Goal: Task Accomplishment & Management: Manage account settings

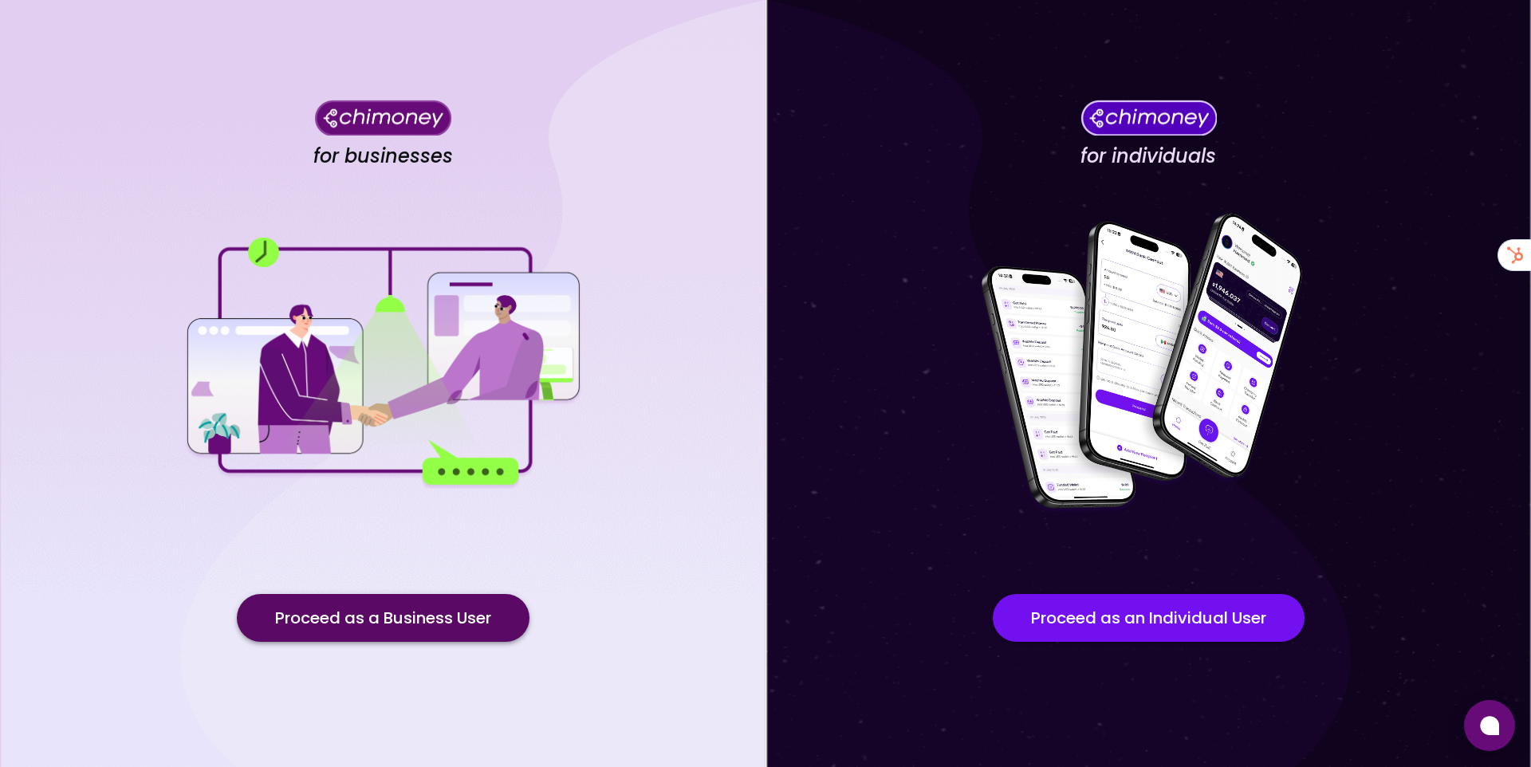
click at [392, 620] on button "Proceed as a Business User" at bounding box center [383, 618] width 293 height 48
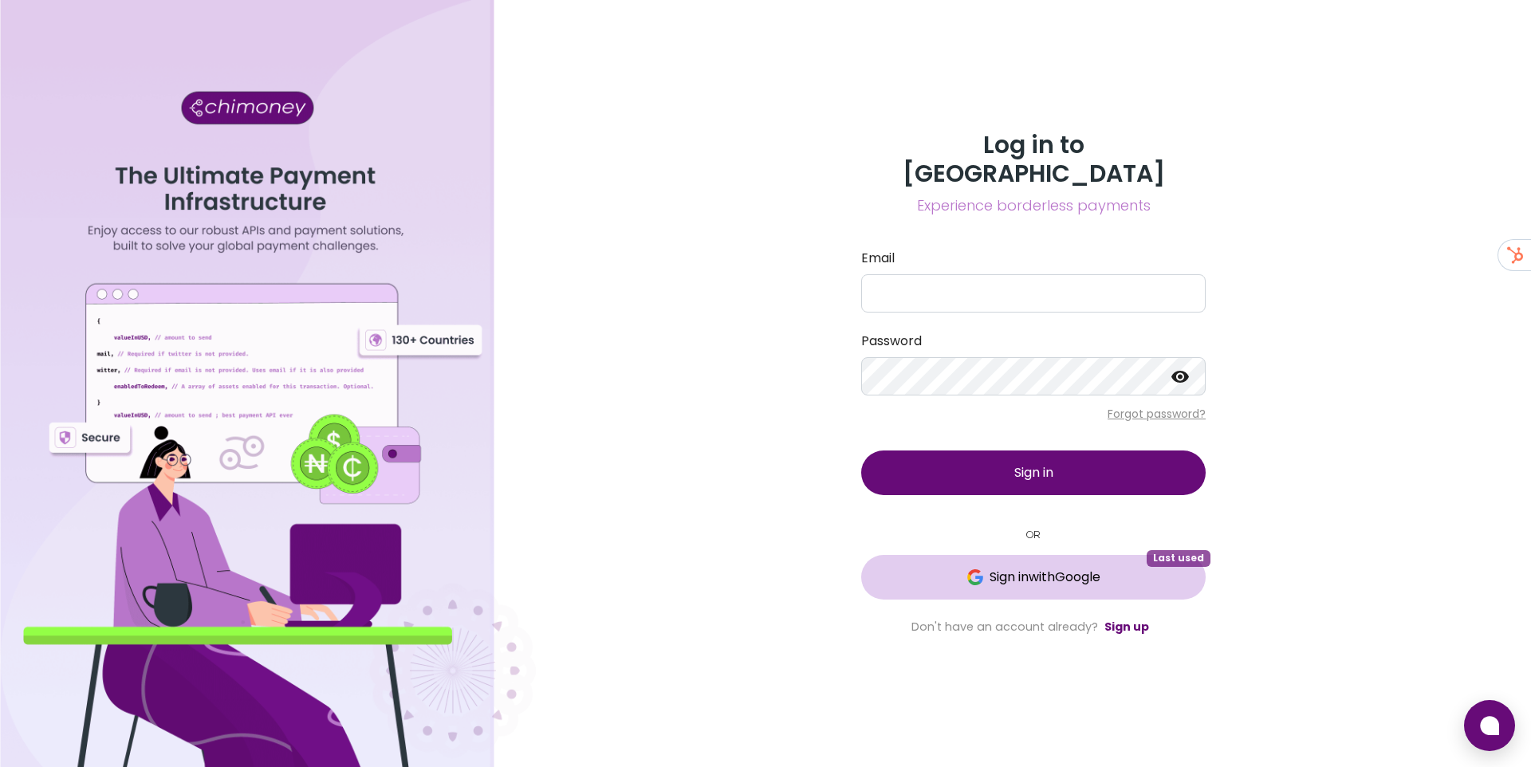
click at [981, 572] on button "Sign in with Google Last used" at bounding box center [1033, 577] width 344 height 45
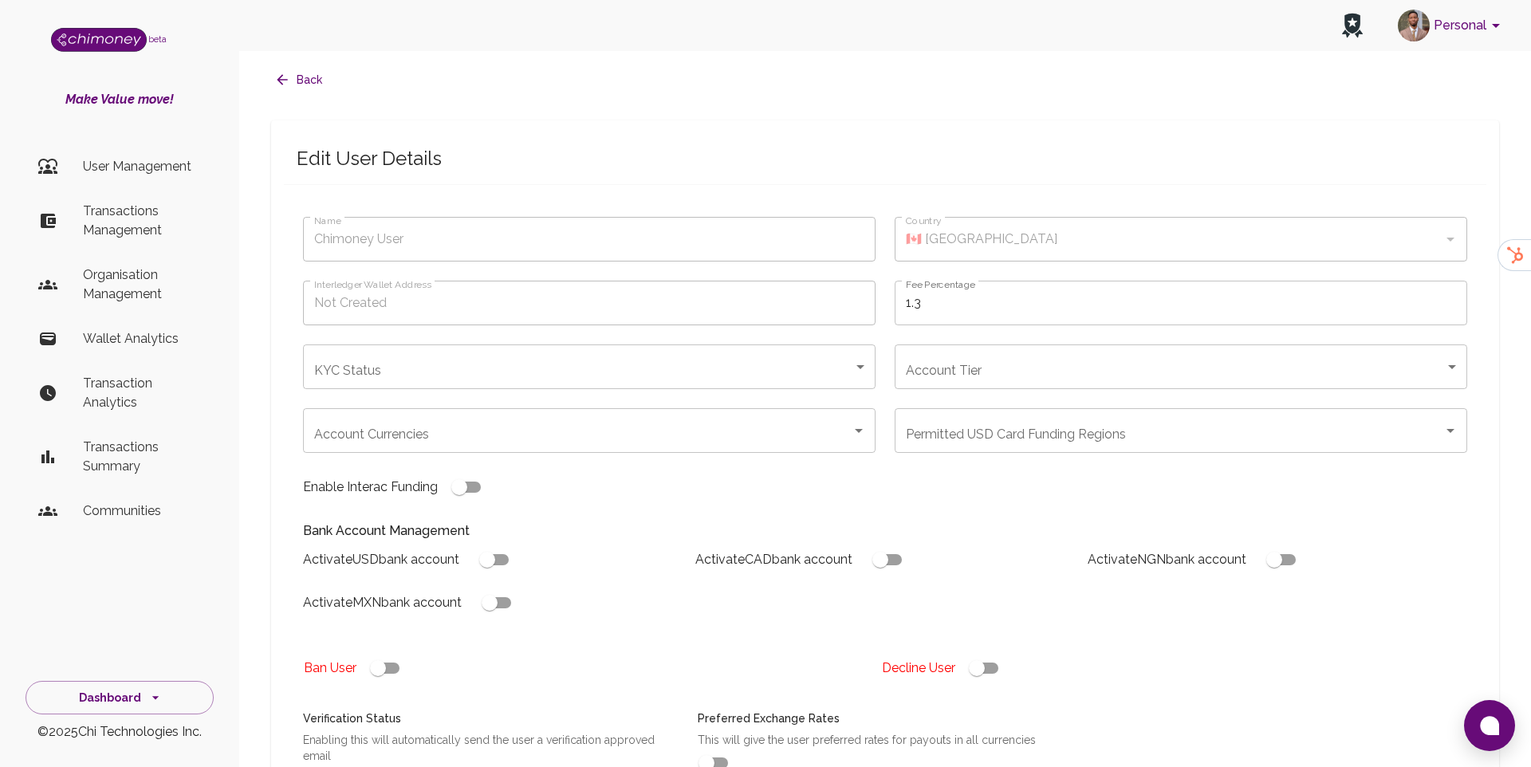
type input "Kirsty Kirsty"
type input "🇰🇪 Kenya"
type input "under_review"
checkbox input "true"
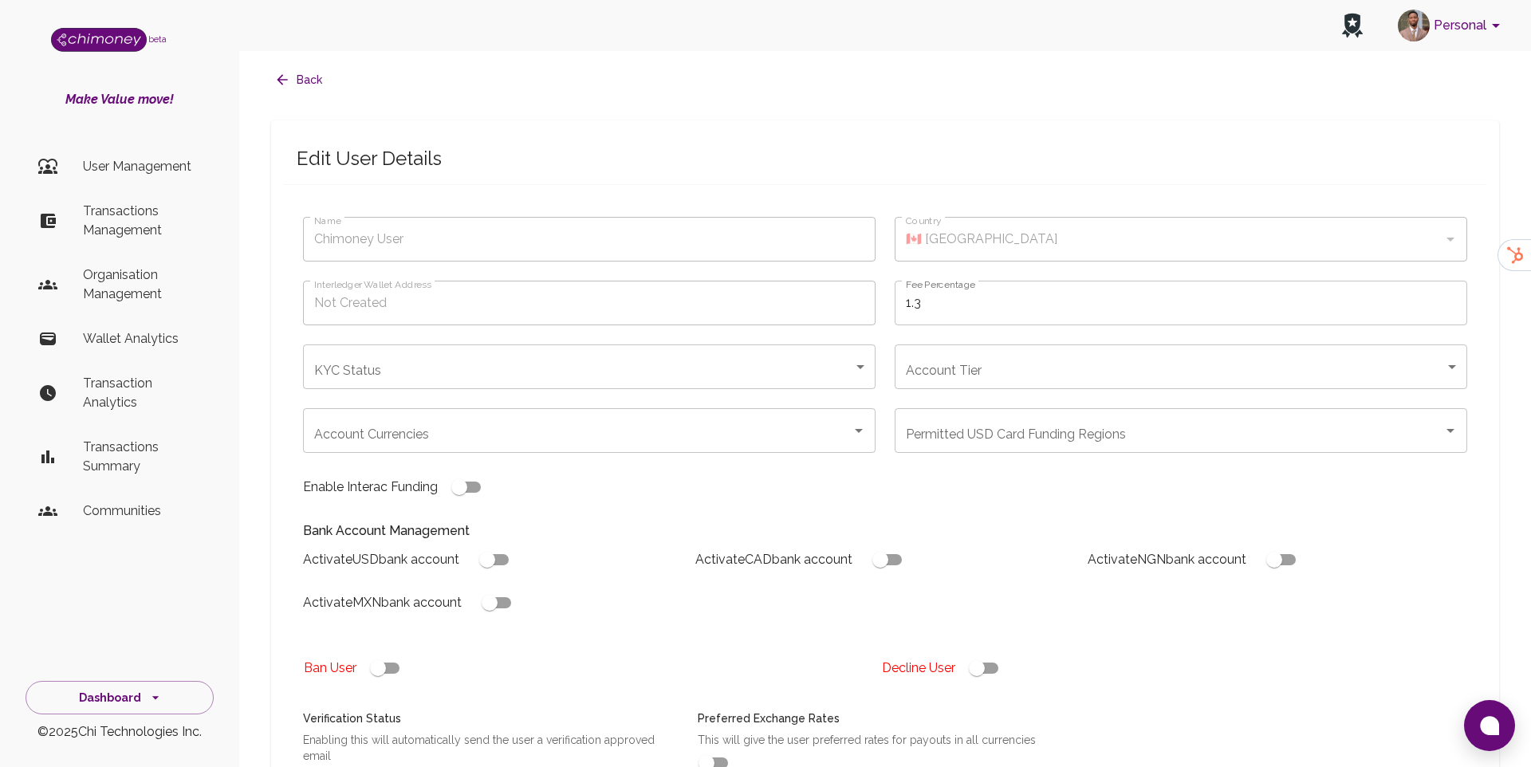
checkbox input "true"
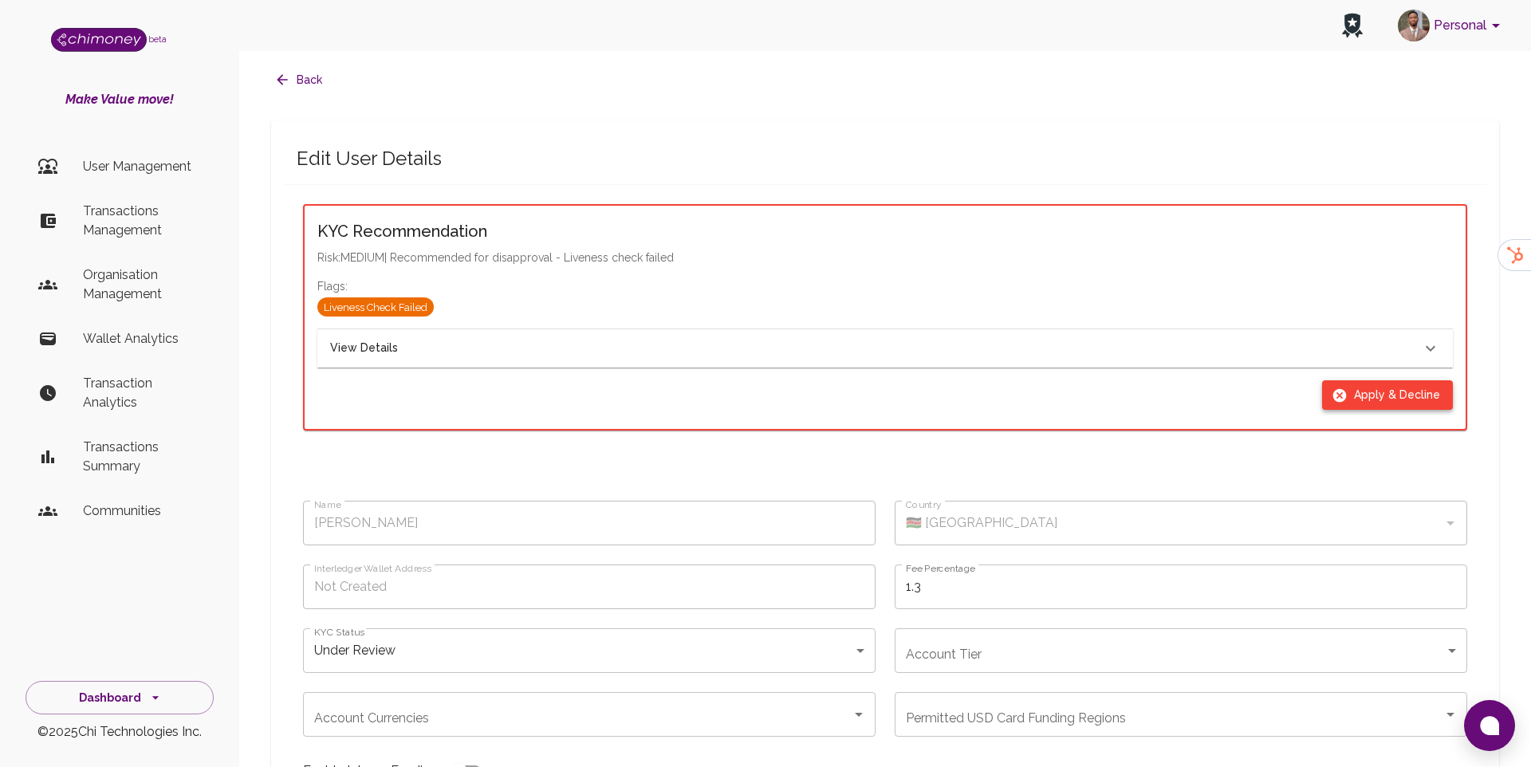
click at [1361, 399] on button "Apply & Decline" at bounding box center [1387, 394] width 131 height 29
type input "declined"
checkbox input "true"
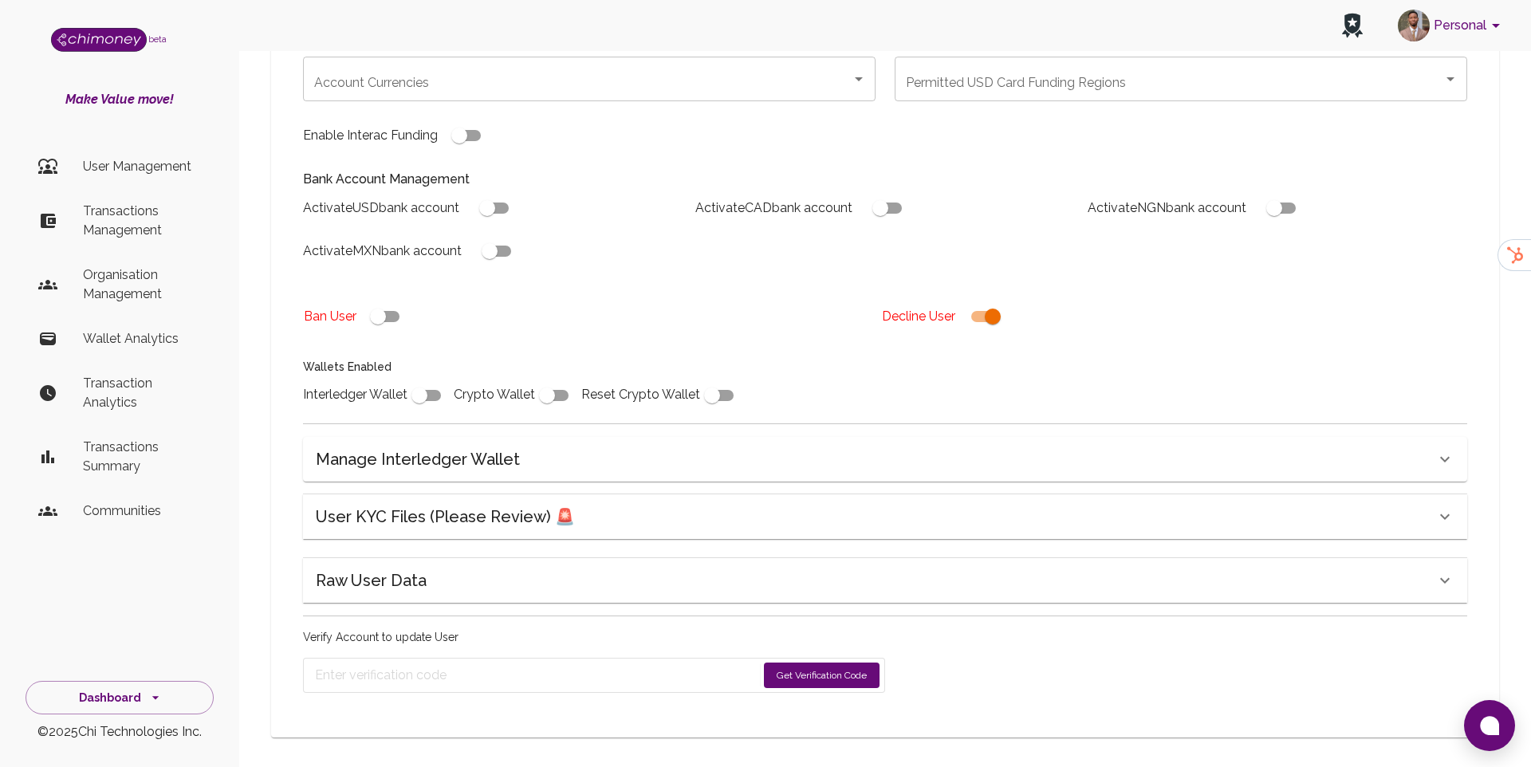
scroll to position [360, 0]
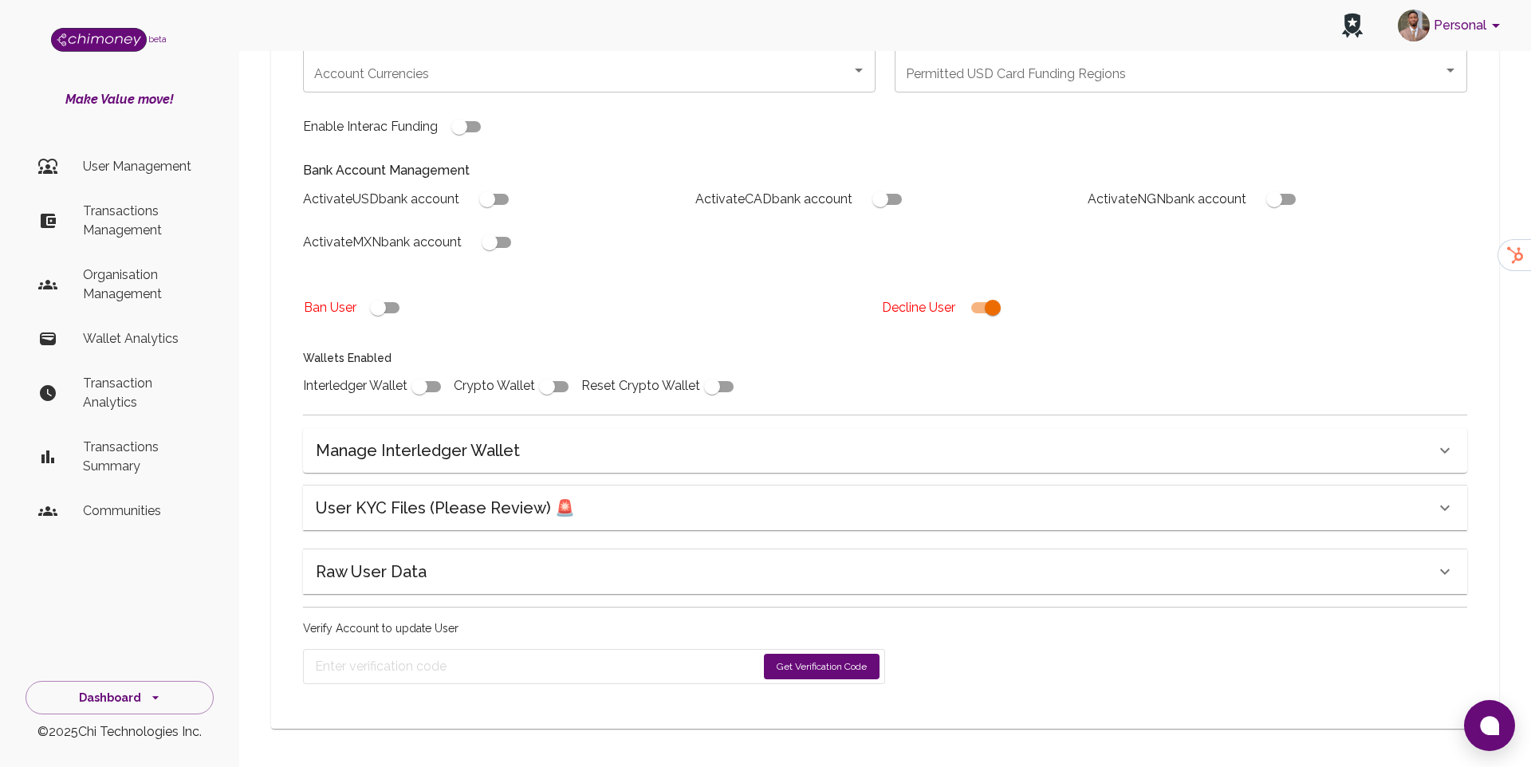
click at [838, 665] on button "Get Verification Code" at bounding box center [822, 667] width 116 height 26
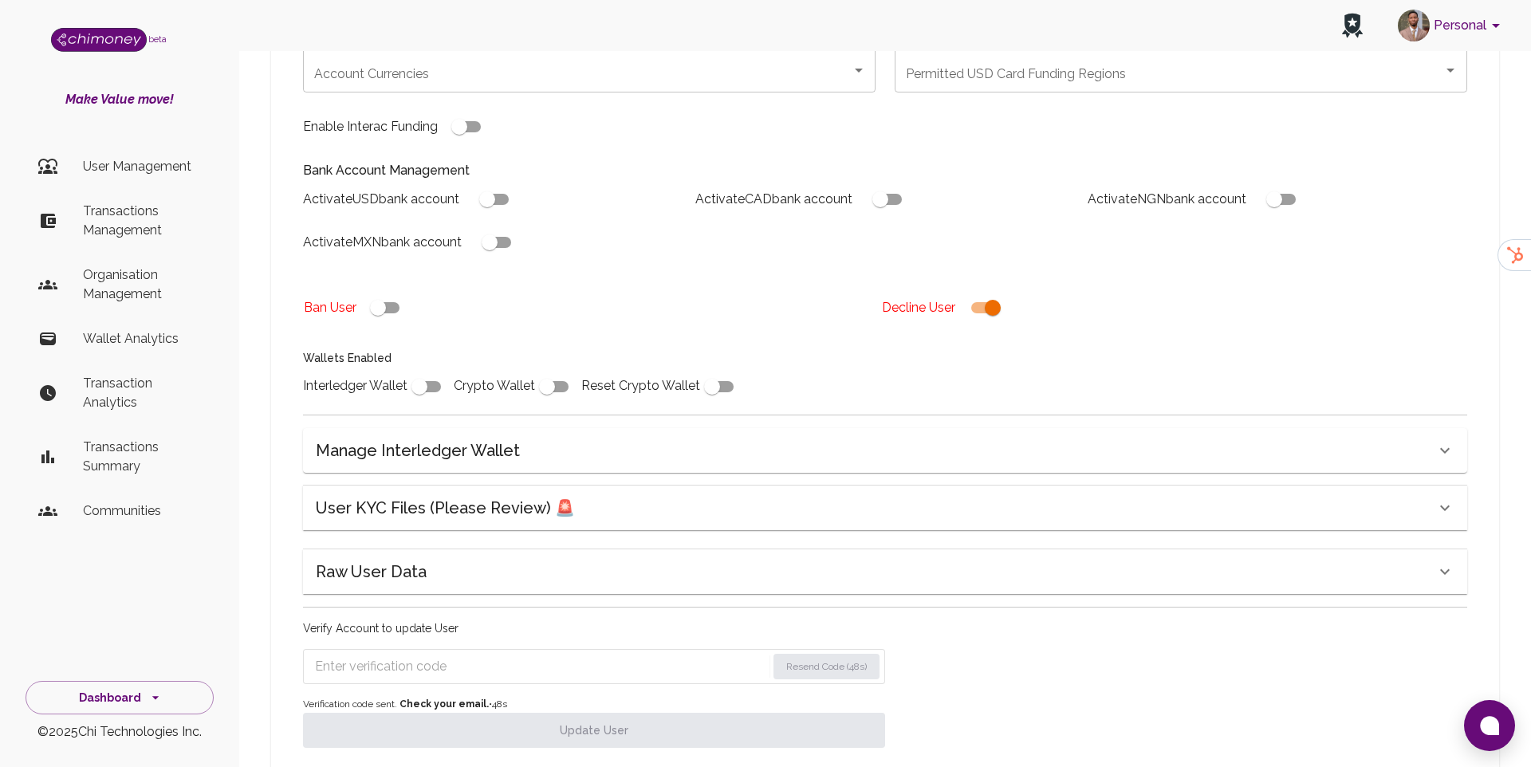
click at [522, 673] on input "Enter verification code" at bounding box center [540, 667] width 451 height 26
paste input "Enter verification code"
click at [509, 665] on input "Enter verification code" at bounding box center [541, 667] width 452 height 26
paste input "Enter verification code"
paste input "3622"
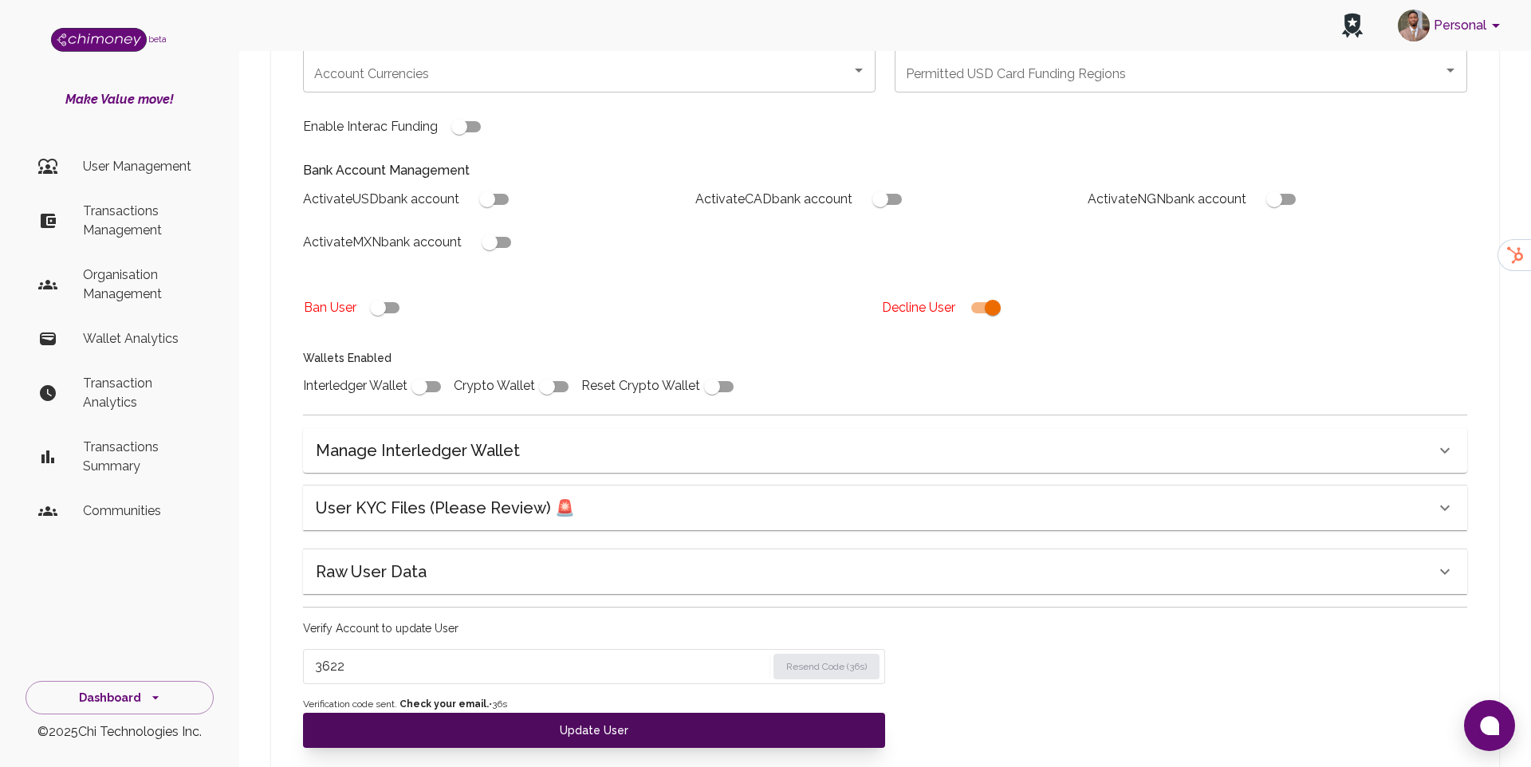
type input "3622"
click at [560, 733] on button "Update User" at bounding box center [594, 730] width 582 height 35
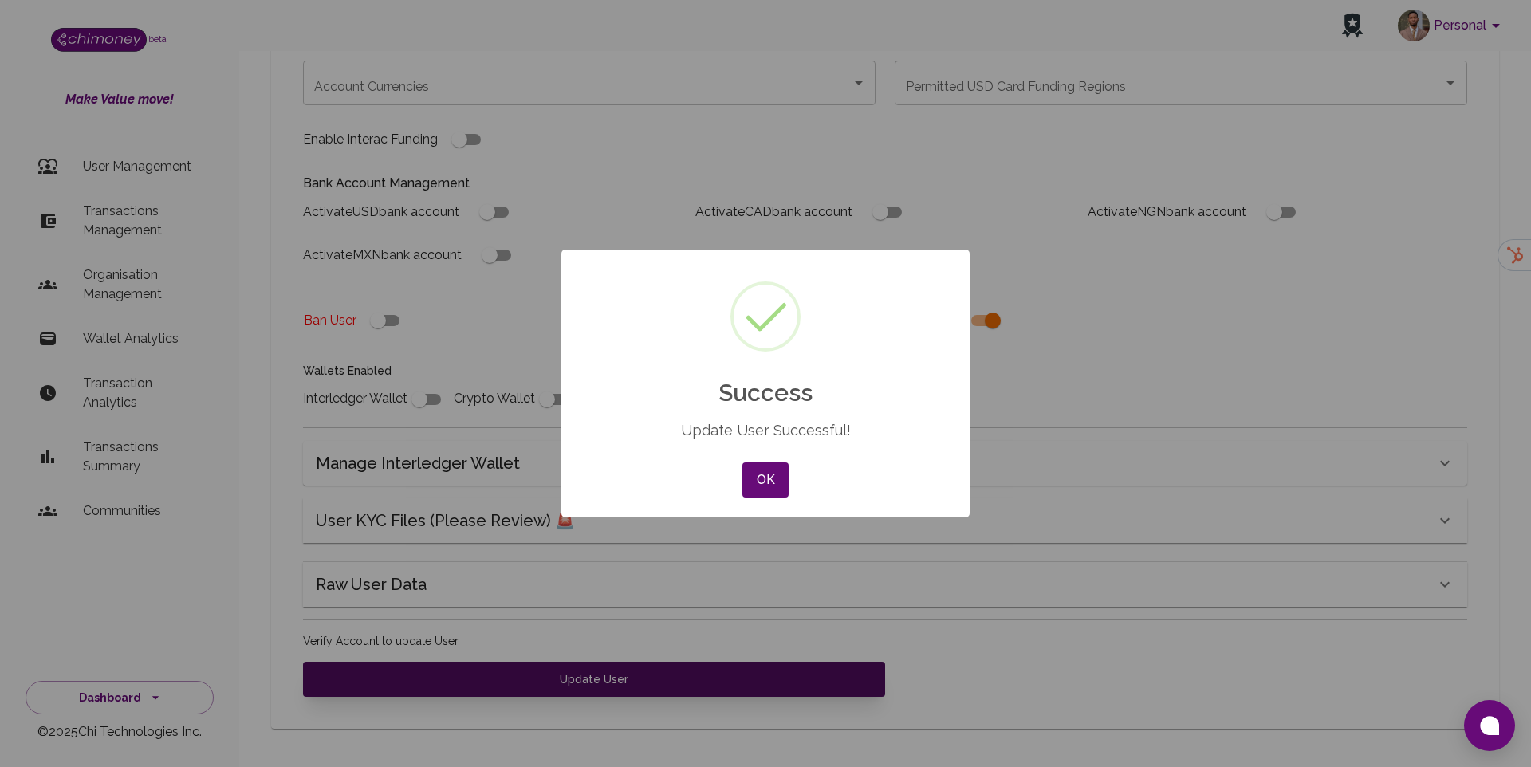
scroll to position [348, 0]
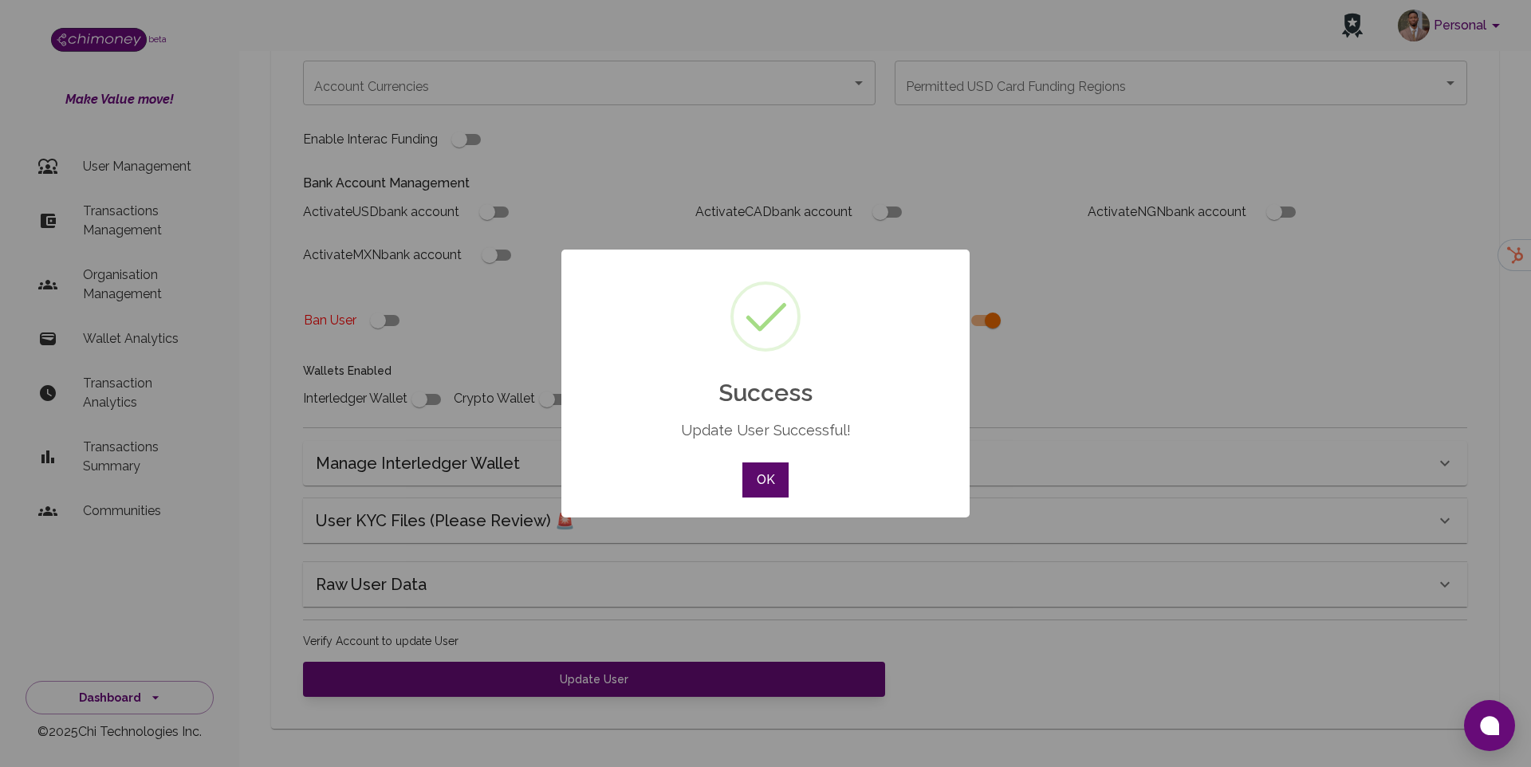
click at [764, 462] on div "OK No Cancel" at bounding box center [765, 479] width 54 height 43
click at [769, 465] on button "OK" at bounding box center [765, 479] width 46 height 35
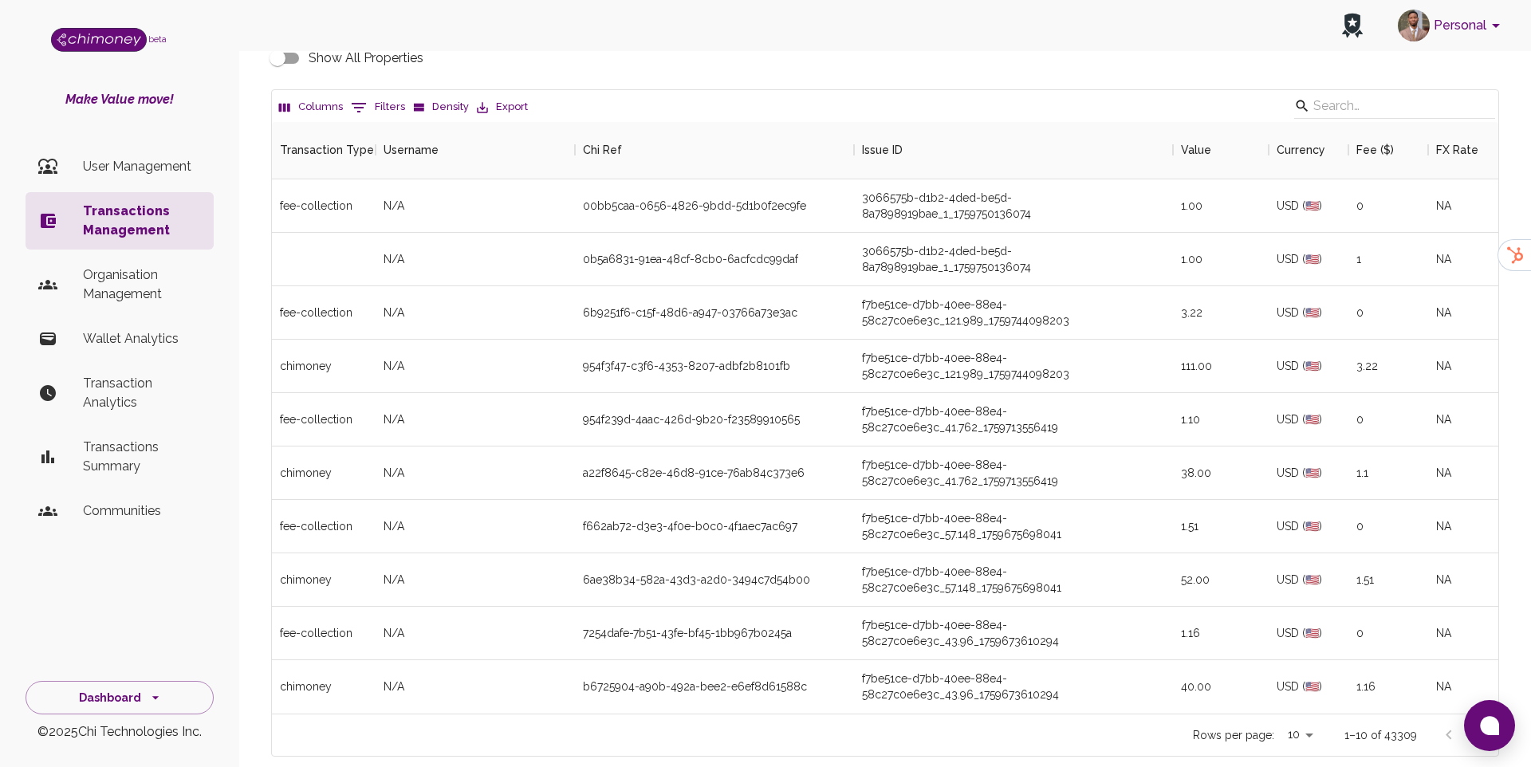
scroll to position [176, 0]
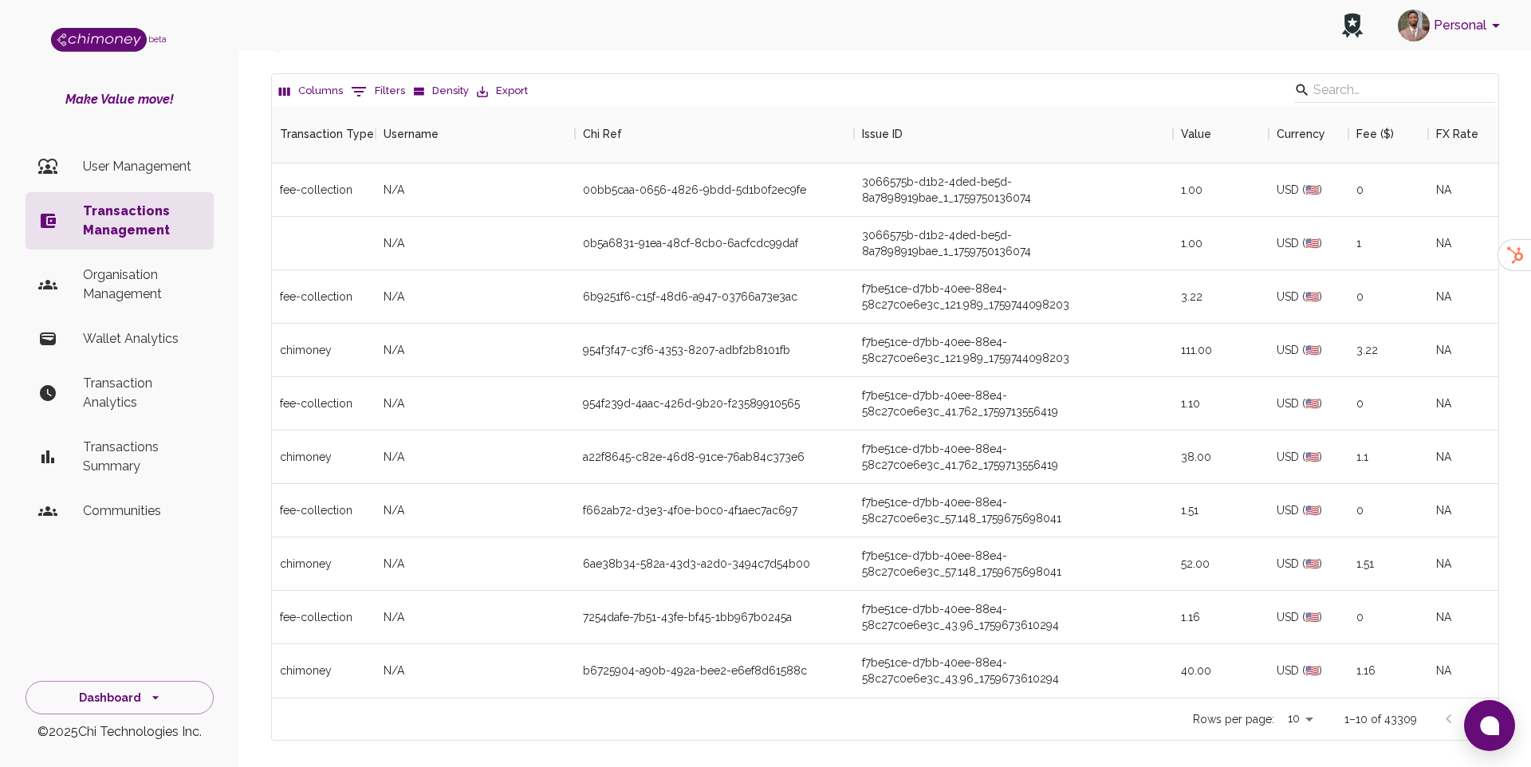
click at [1482, 709] on icon "Go to next page" at bounding box center [1480, 718] width 19 height 19
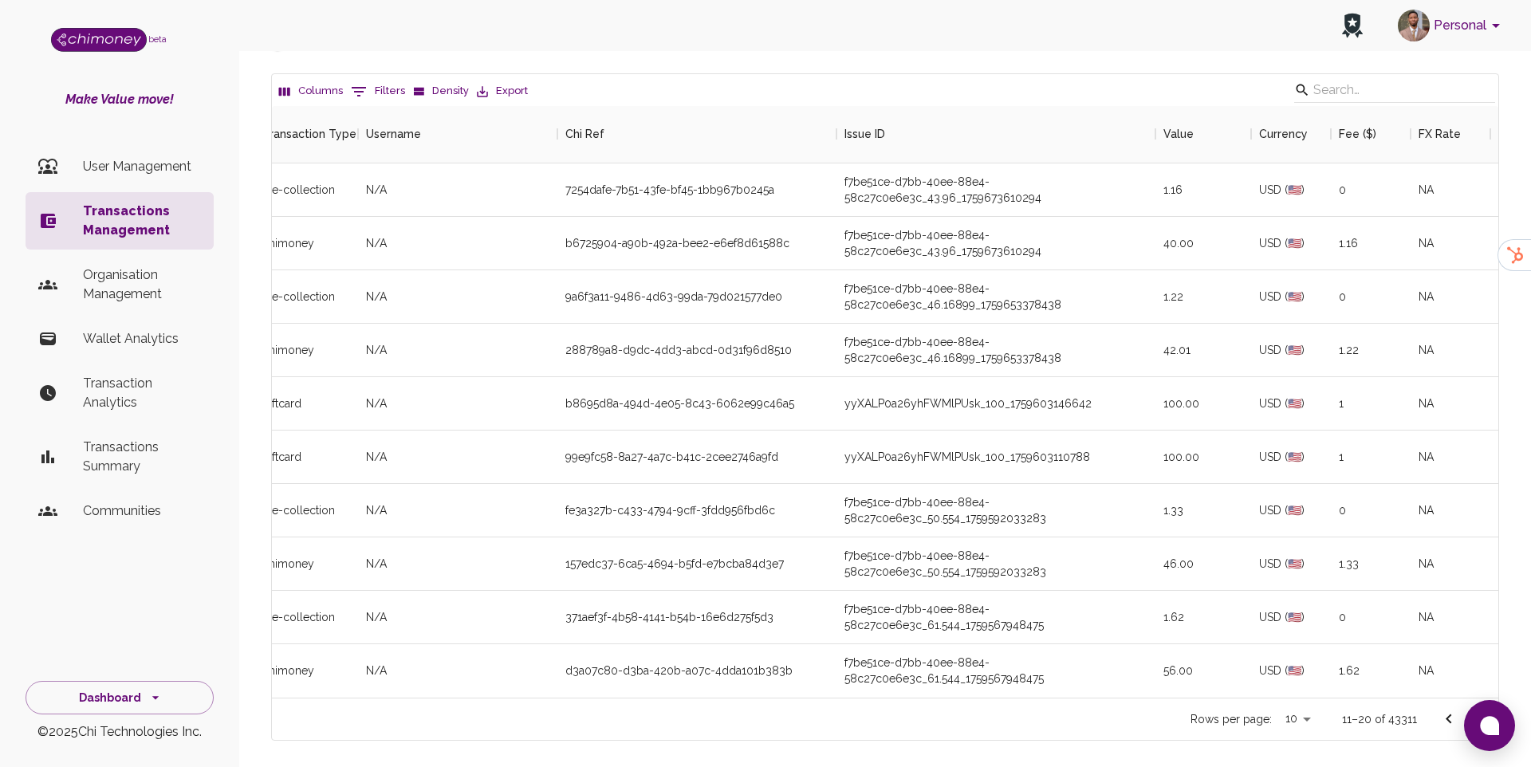
scroll to position [0, 18]
click at [383, 79] on button "0 Filters" at bounding box center [378, 92] width 62 height 26
click at [399, 169] on select "Transaction Type Username Chi Ref Issue ID Value Amount Currency Fee ($) FX Rat…" at bounding box center [365, 164] width 120 height 26
click at [305, 151] on select "Transaction Type Username Chi Ref Issue ID Value Amount Currency Fee ($) FX Rat…" at bounding box center [365, 164] width 120 height 26
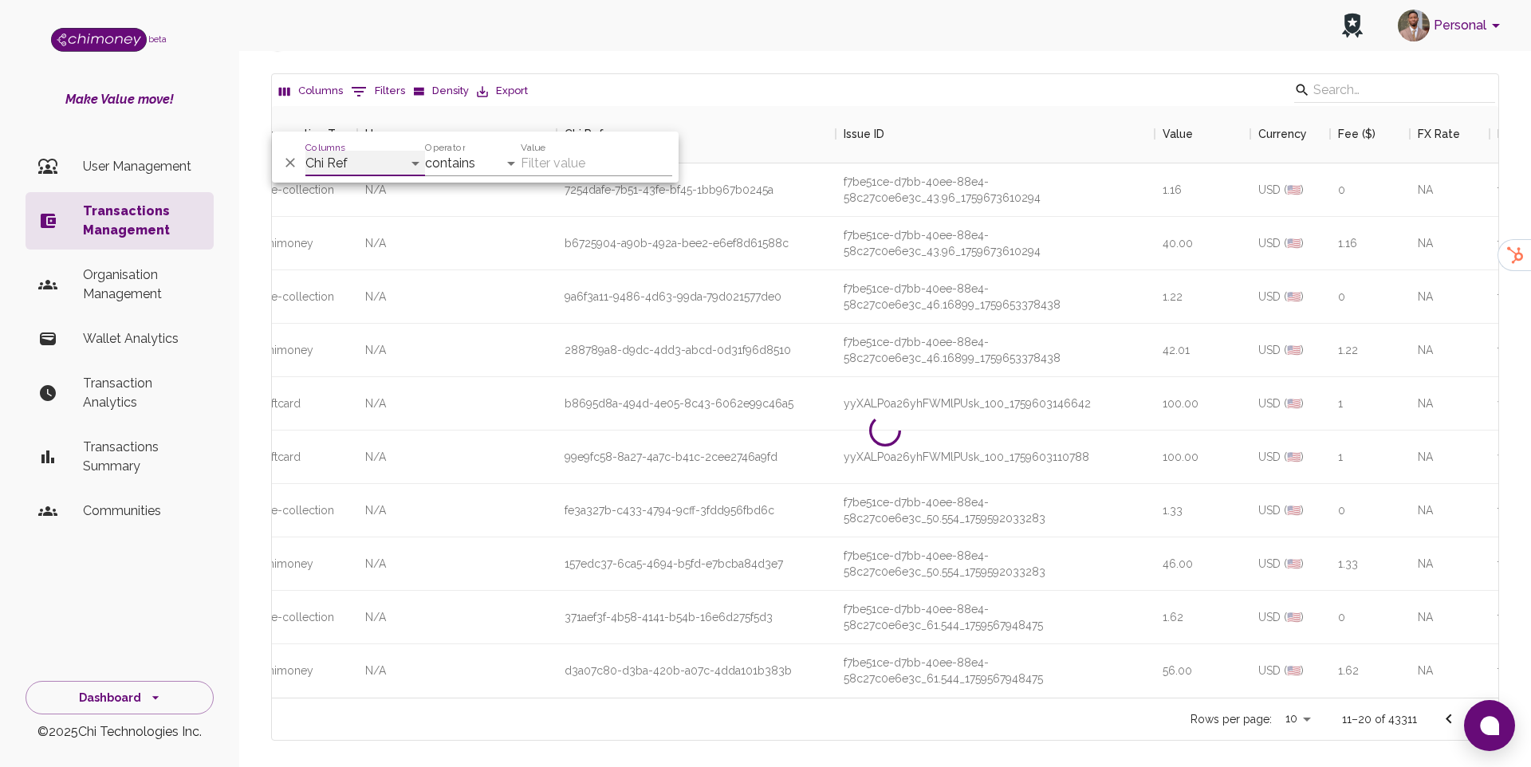
click at [375, 158] on select "Transaction Type Username Chi Ref Issue ID Value Amount Currency Fee ($) FX Rat…" at bounding box center [365, 164] width 120 height 26
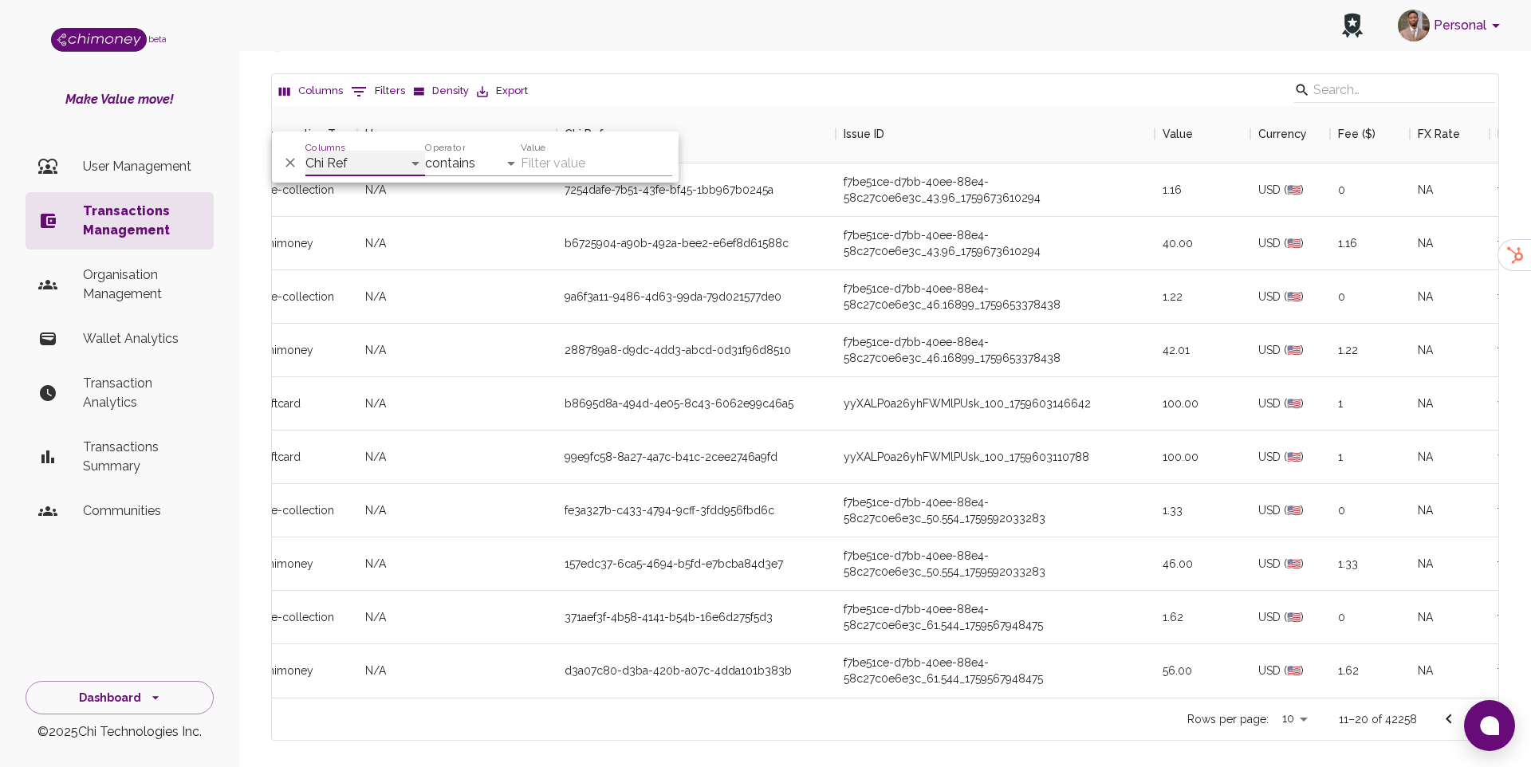
select select "initiatedBy"
click at [305, 151] on select "Transaction Type Username Chi Ref Issue ID Value Amount Currency Fee ($) FX Rat…" at bounding box center [365, 164] width 120 height 26
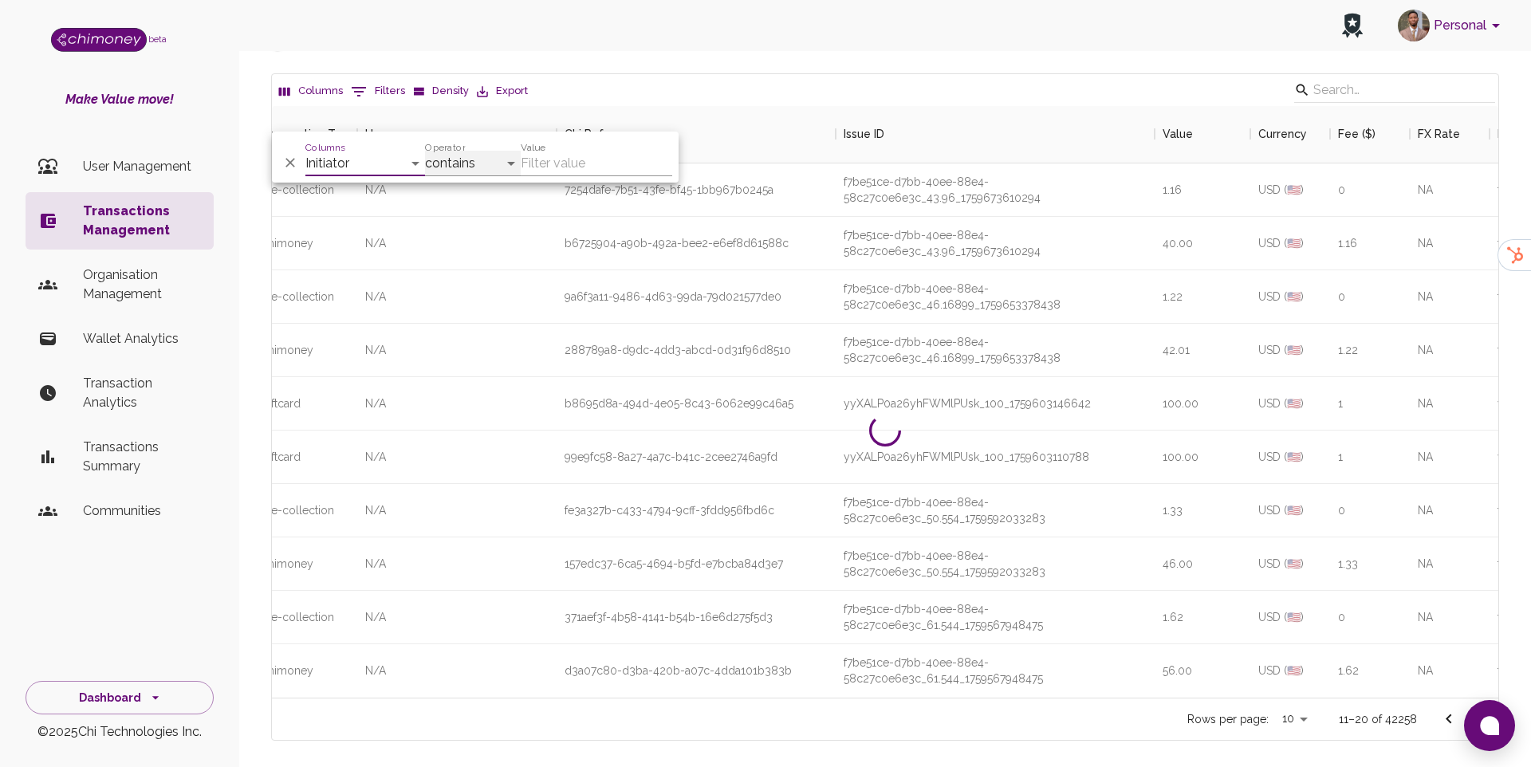
click at [481, 159] on select "contains equals starts with ends with is empty is not empty is any of" at bounding box center [473, 164] width 96 height 26
select select "equals"
click at [425, 151] on select "contains equals starts with ends with is empty is not empty is any of" at bounding box center [473, 164] width 96 height 26
click at [565, 151] on input "Value" at bounding box center [596, 164] width 151 height 26
paste input "f7be51ce-d7bb-40ee-88e4-58c27c0e6e3c"
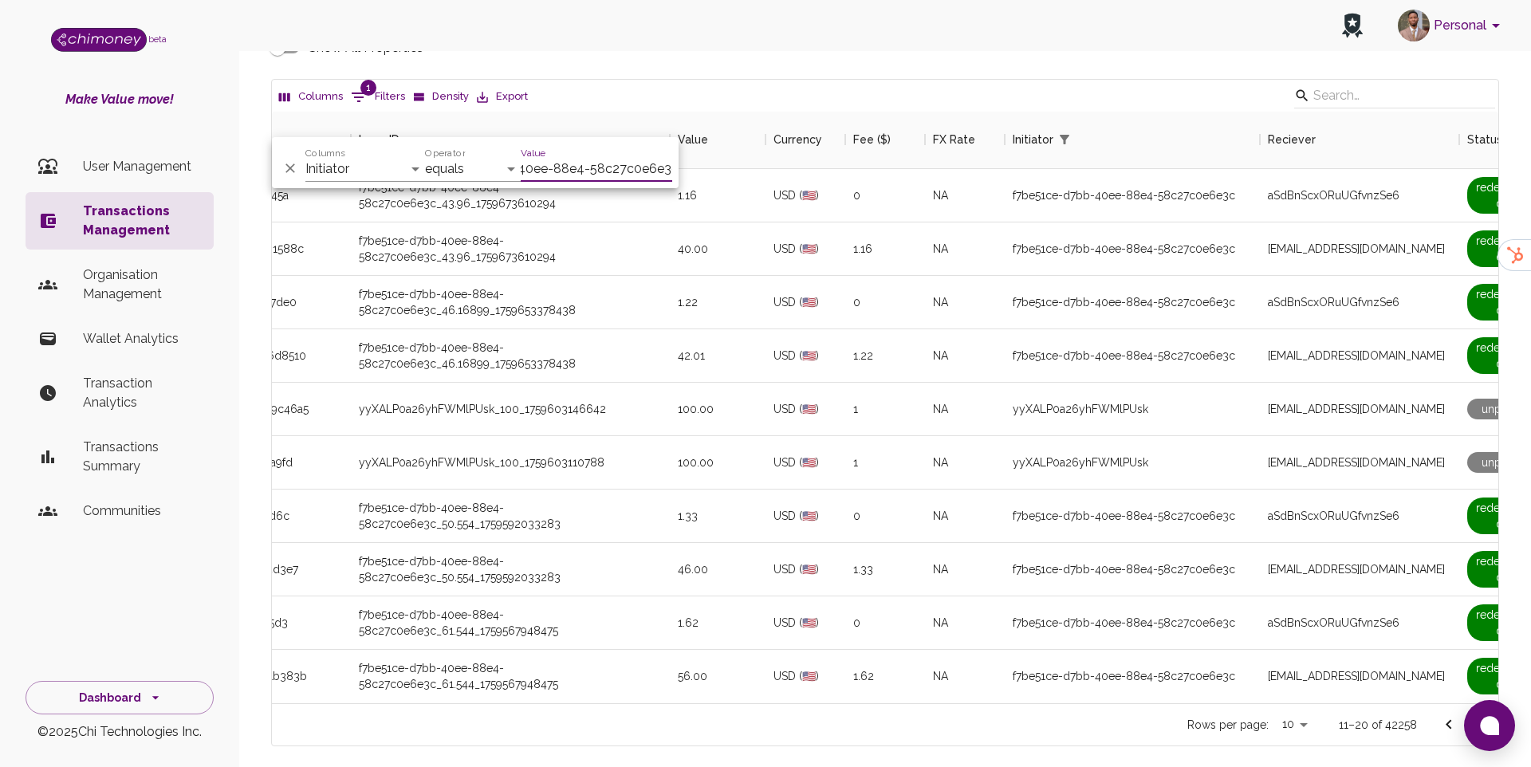
scroll to position [0, 0]
type input "f7be51ce-d7bb-40ee-88e4-58c27c0e6e3c"
click at [861, 383] on div "1" at bounding box center [885, 409] width 80 height 53
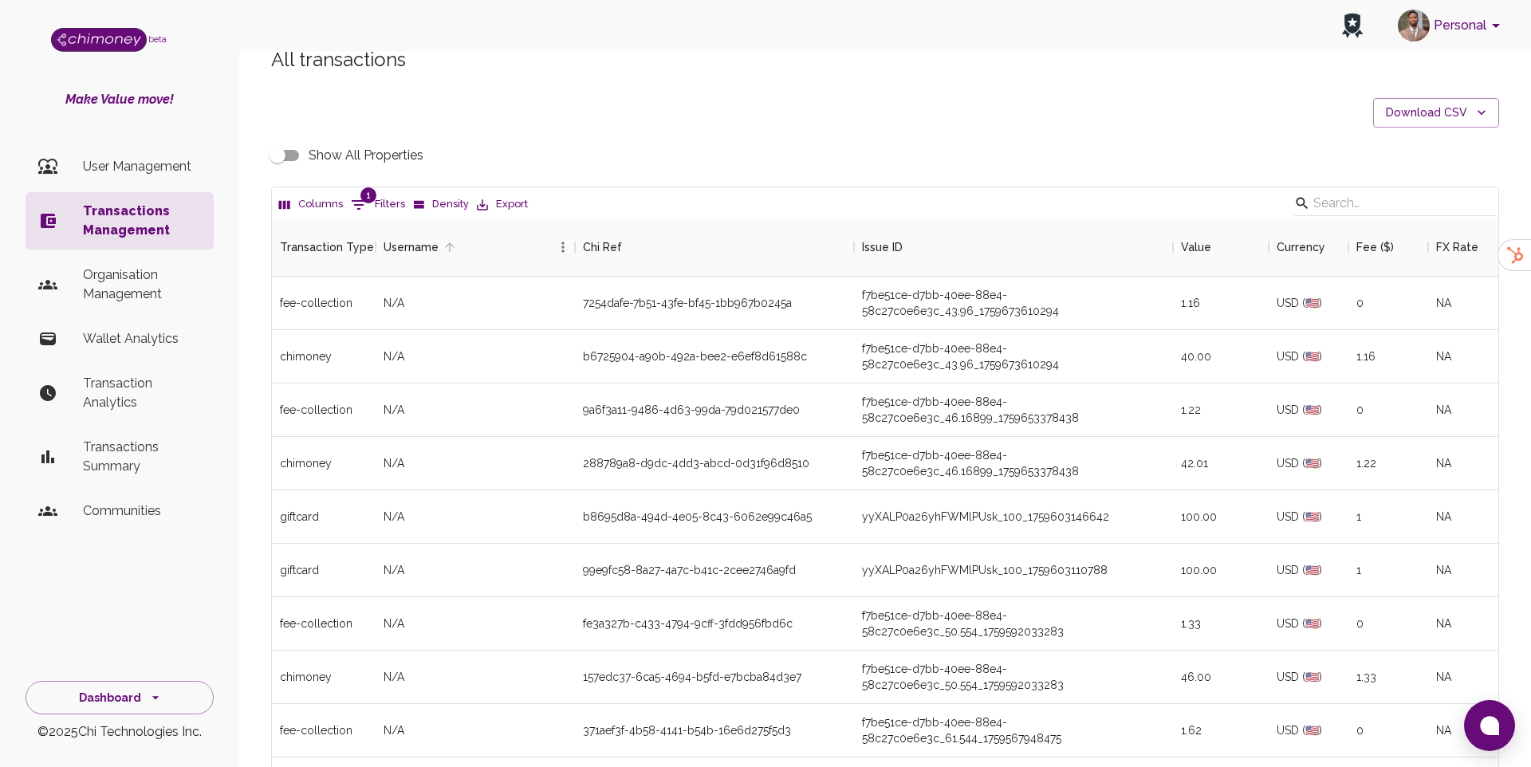
scroll to position [58, 0]
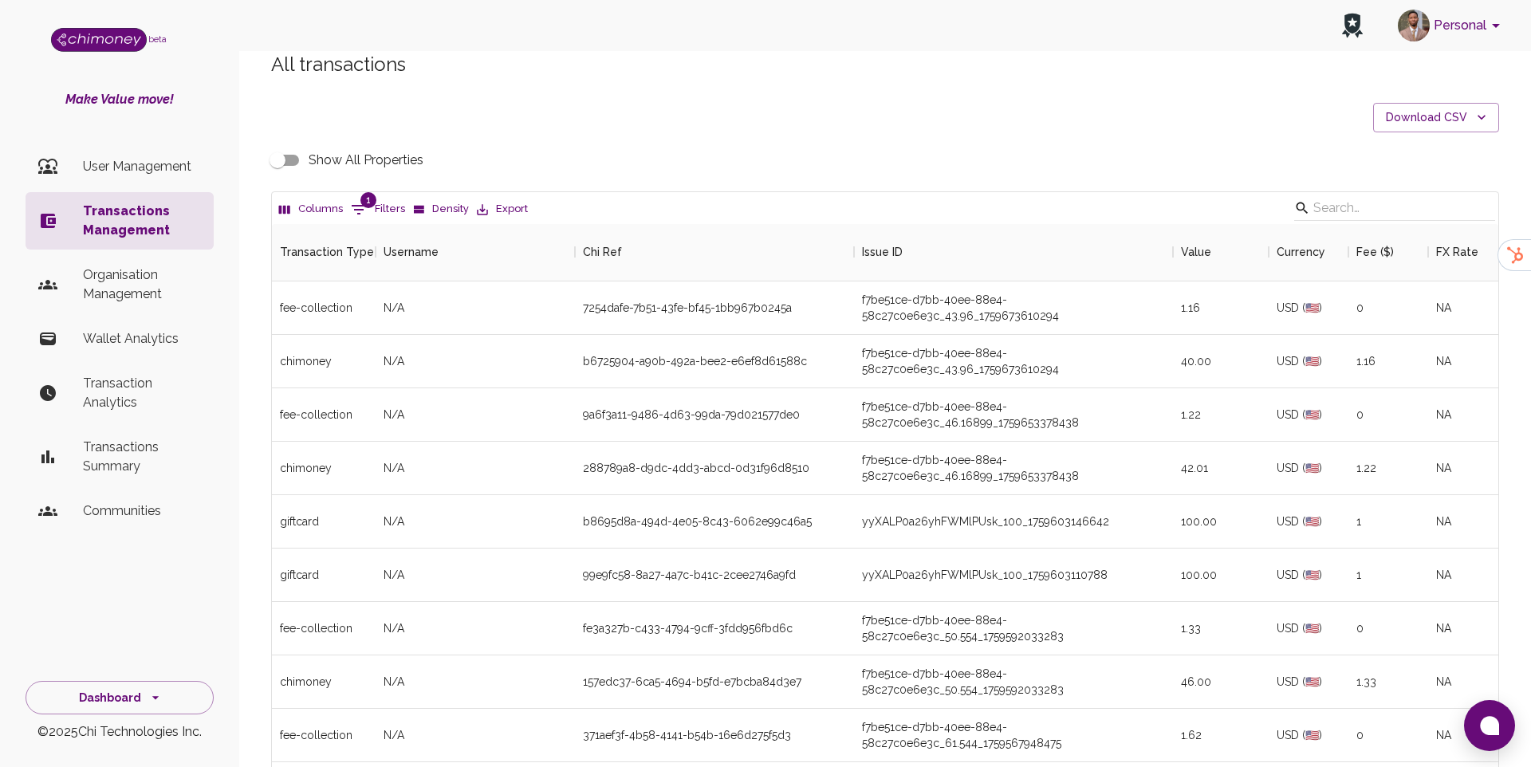
click at [295, 145] on input "Show All Properties" at bounding box center [277, 160] width 91 height 30
checkbox input "true"
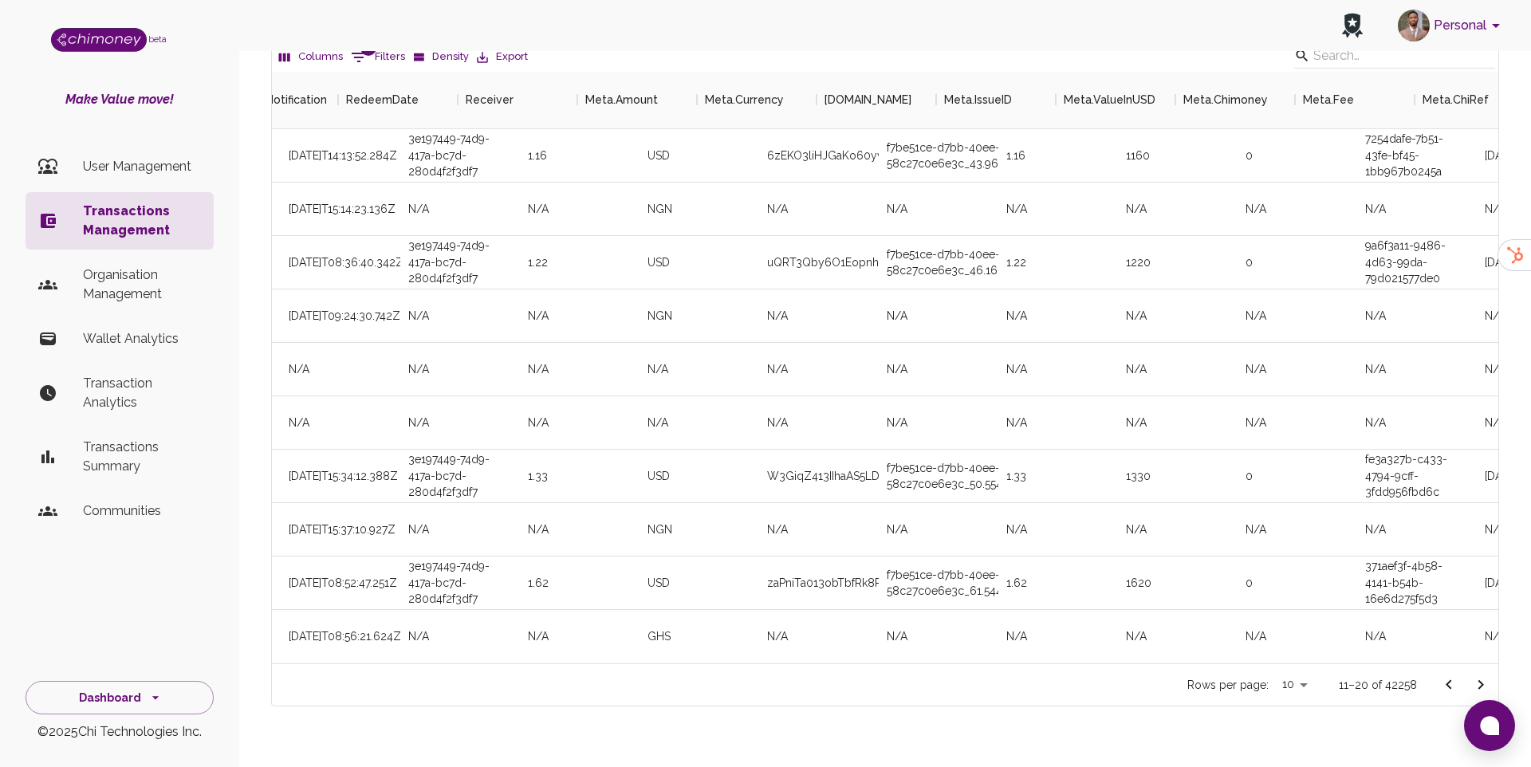
scroll to position [0, 1812]
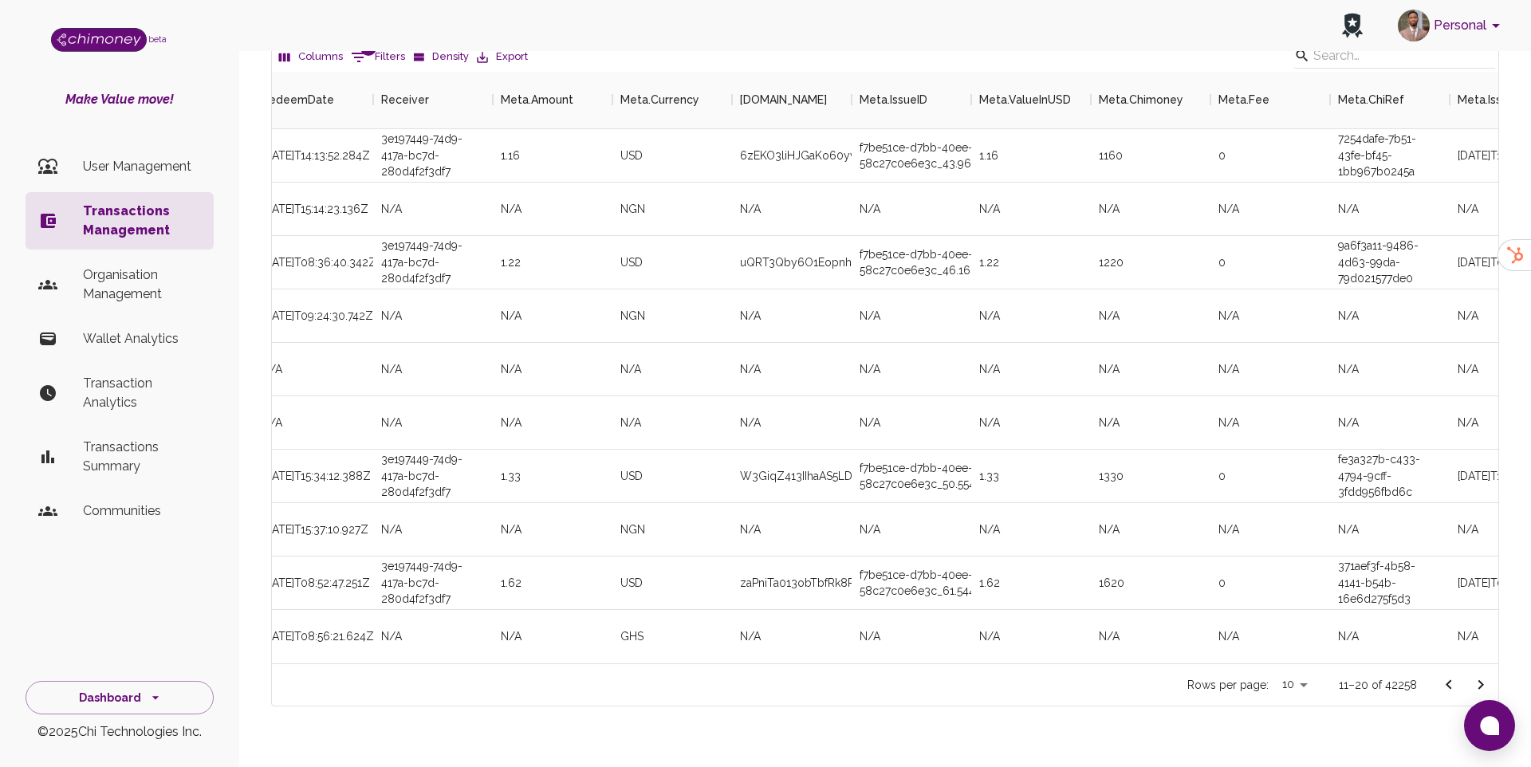
click at [1488, 675] on icon "Go to next page" at bounding box center [1480, 684] width 19 height 19
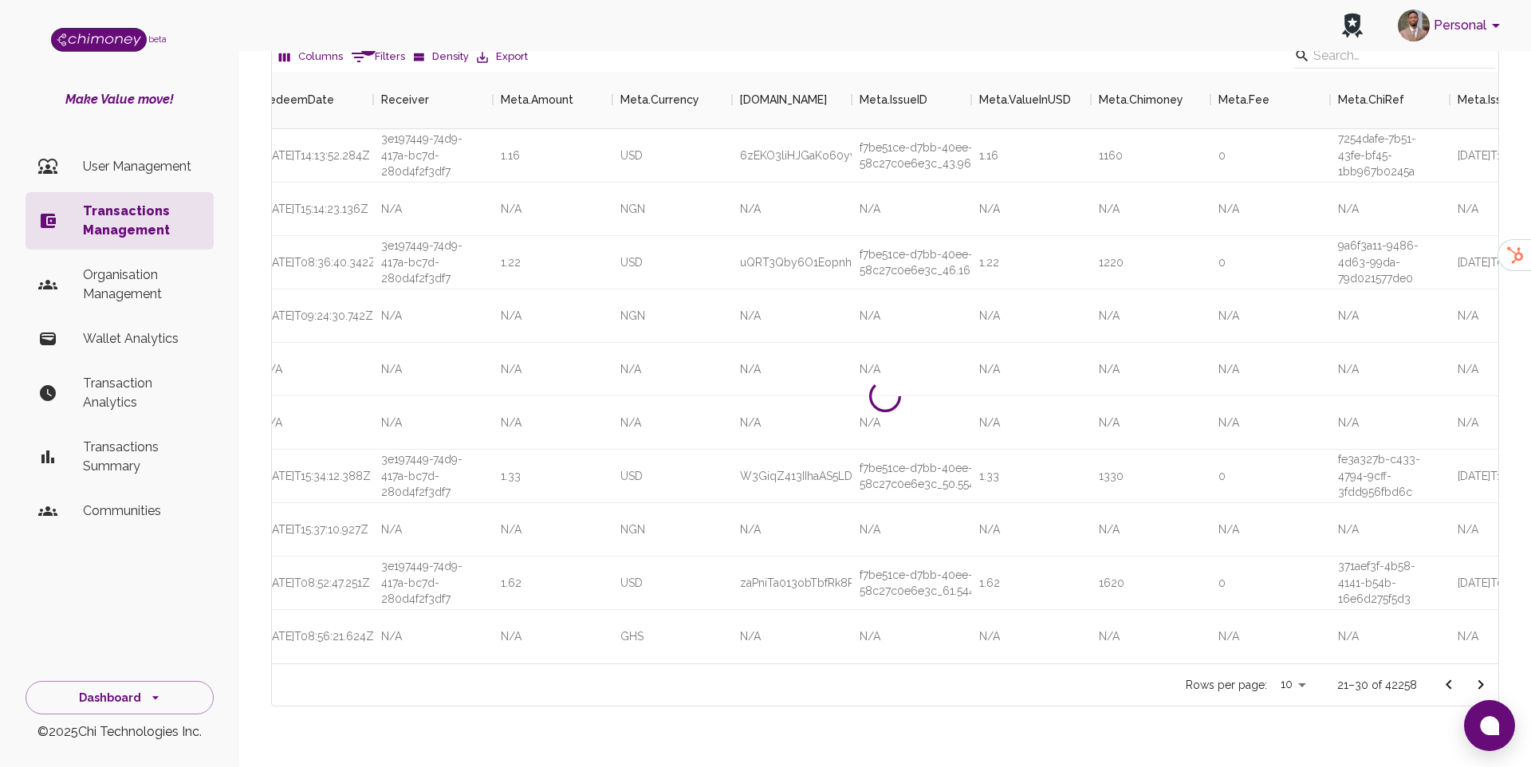
scroll to position [0, 0]
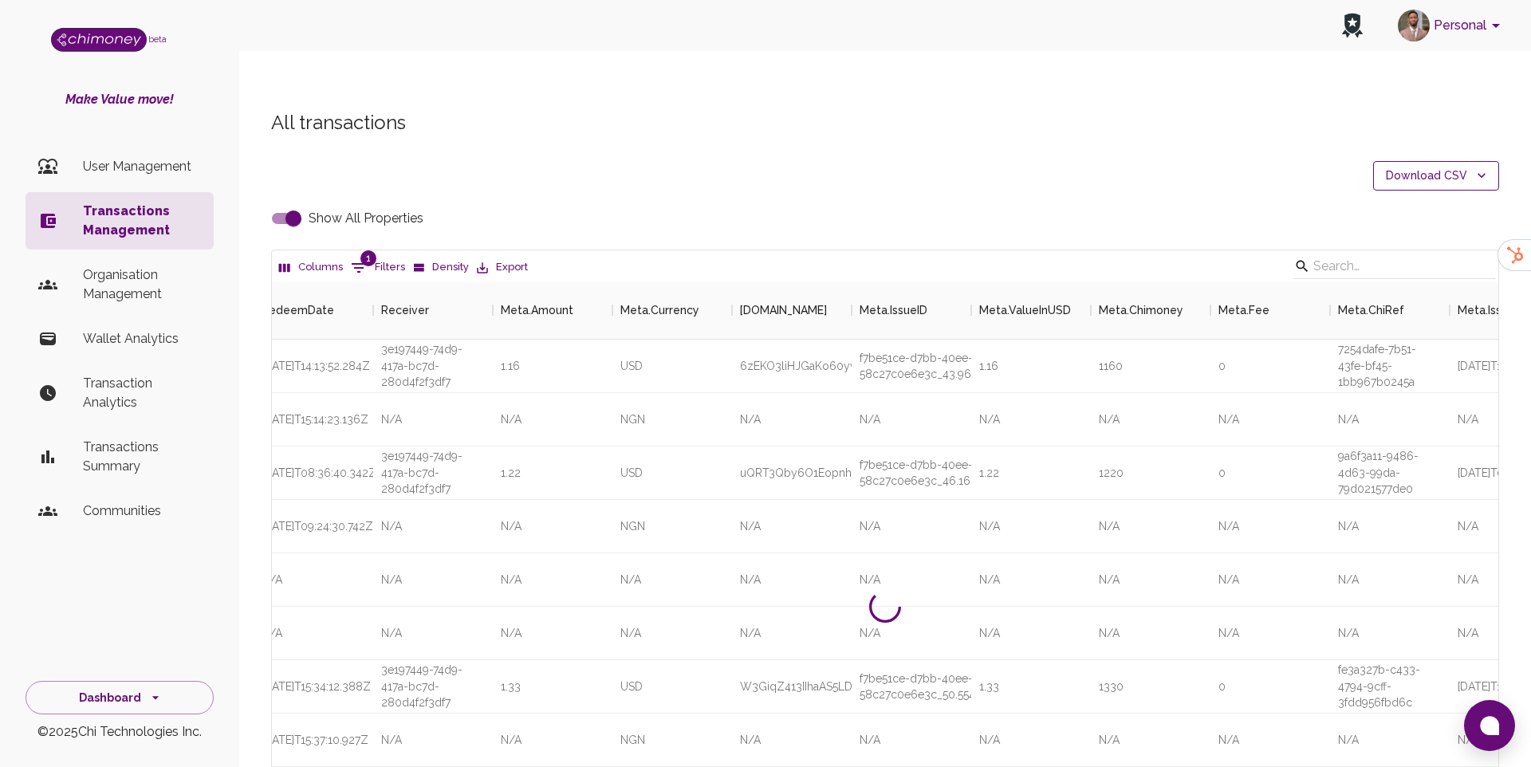
click at [1480, 167] on icon "button" at bounding box center [1481, 175] width 16 height 16
click at [1404, 234] on li "2025 Transactions" at bounding box center [1441, 232] width 131 height 29
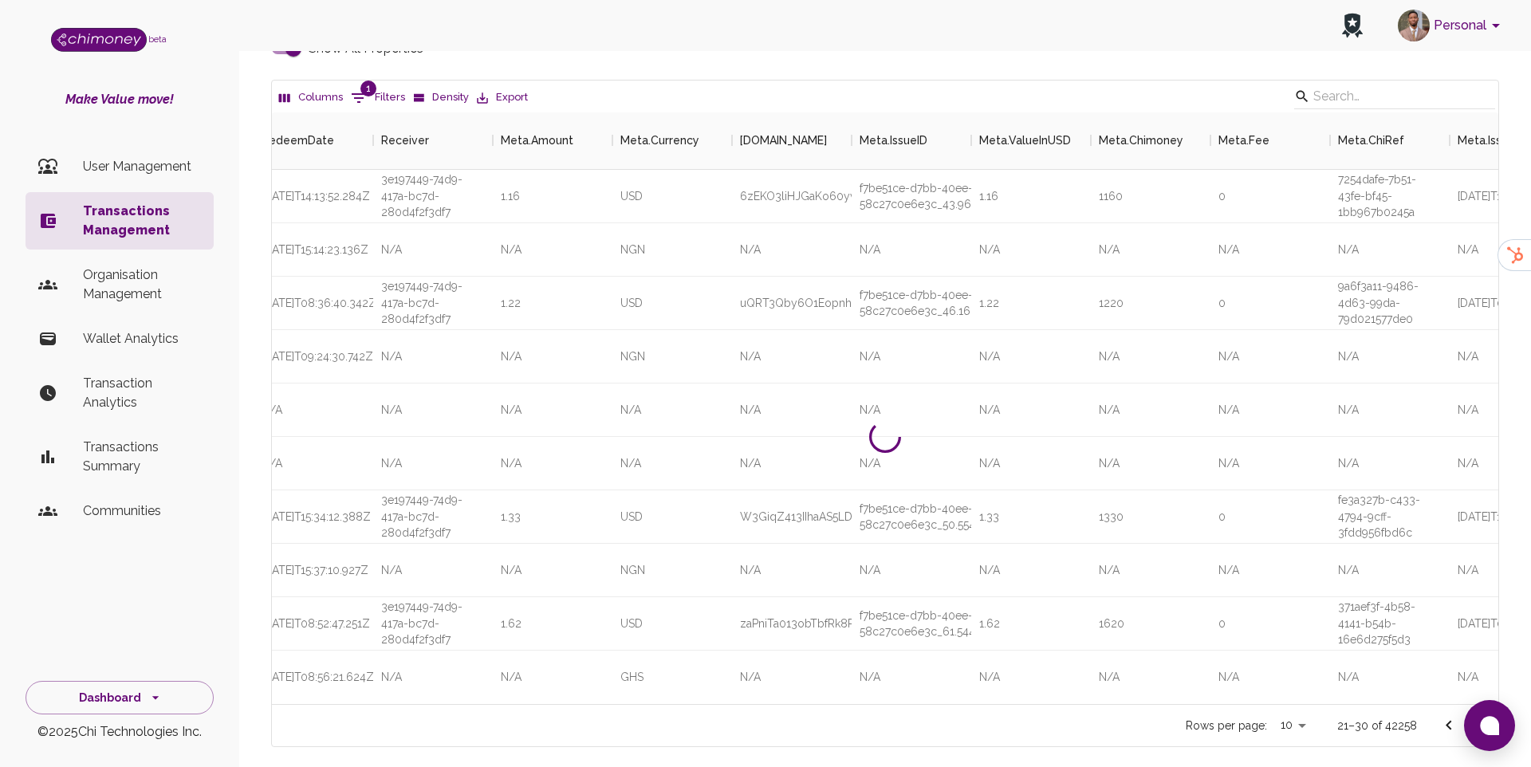
scroll to position [210, 0]
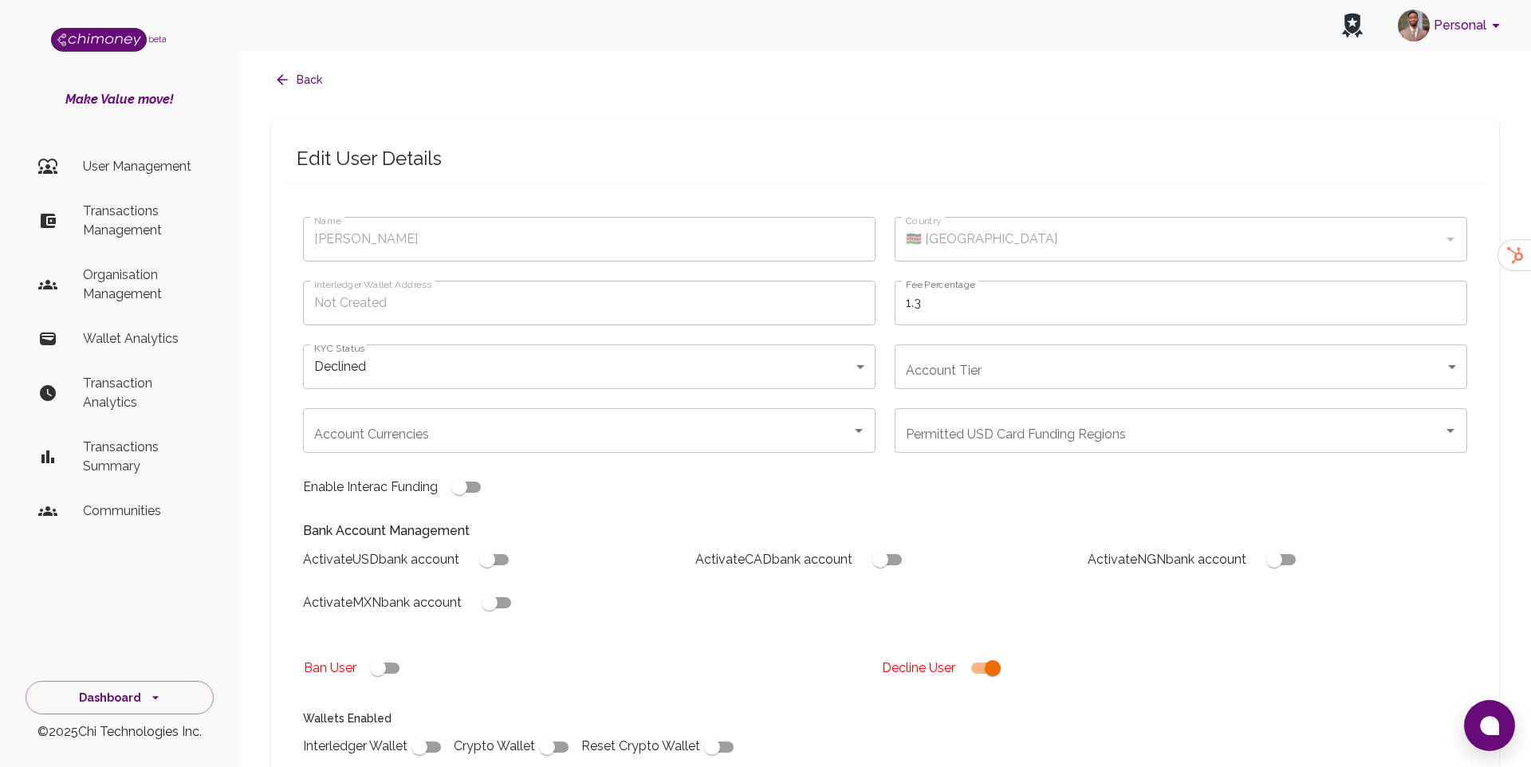
checkbox input "true"
